Goal: Browse casually

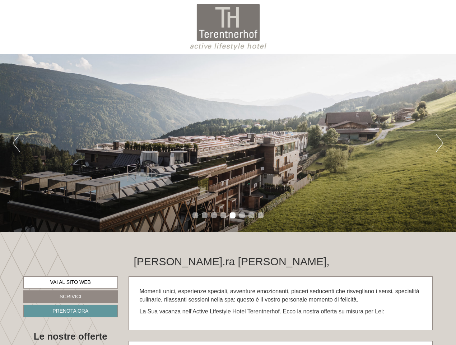
click at [228, 172] on div "Previous Next 1 2 3 4 5 6 7 8" at bounding box center [228, 143] width 456 height 178
click at [16, 143] on button "Previous" at bounding box center [17, 143] width 8 height 18
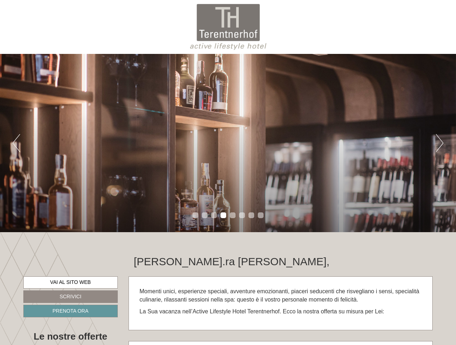
click at [228, 143] on div "Previous Next 1 2 3 4 5 6 7 8" at bounding box center [228, 143] width 456 height 178
click at [440, 143] on button "Next" at bounding box center [440, 143] width 8 height 18
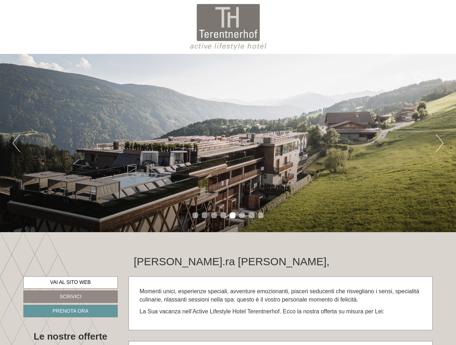
click at [195, 215] on li "1" at bounding box center [196, 215] width 6 height 6
click at [205, 215] on li "2" at bounding box center [205, 215] width 6 height 6
click at [214, 215] on li "3" at bounding box center [214, 215] width 6 height 6
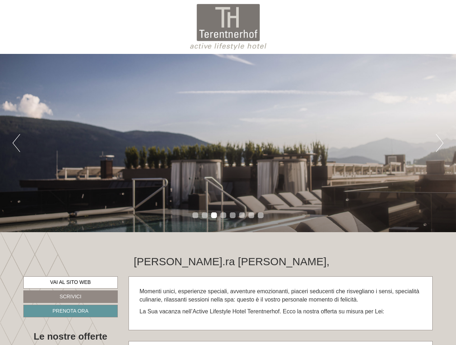
click at [223, 215] on li "4" at bounding box center [224, 215] width 6 height 6
click at [233, 215] on li "5" at bounding box center [233, 215] width 6 height 6
click at [242, 215] on li "6" at bounding box center [242, 215] width 6 height 6
